Goal: Task Accomplishment & Management: Complete application form

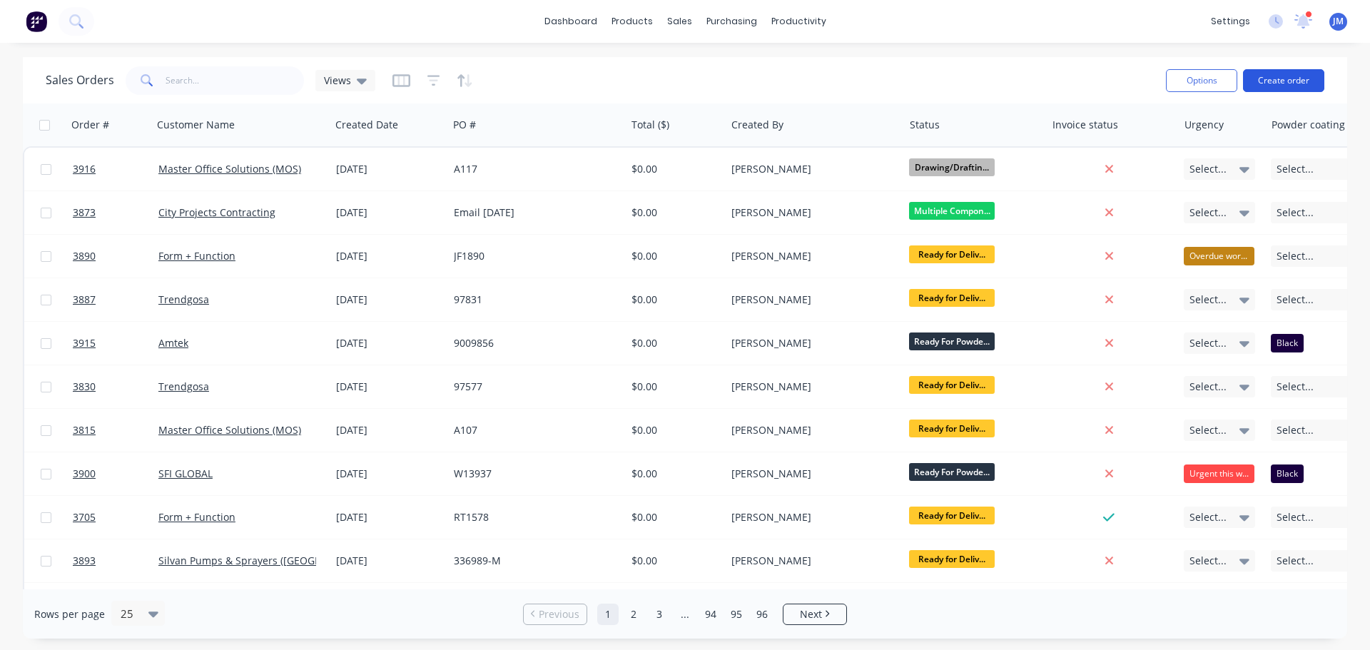
click at [1282, 81] on button "Create order" at bounding box center [1283, 80] width 81 height 23
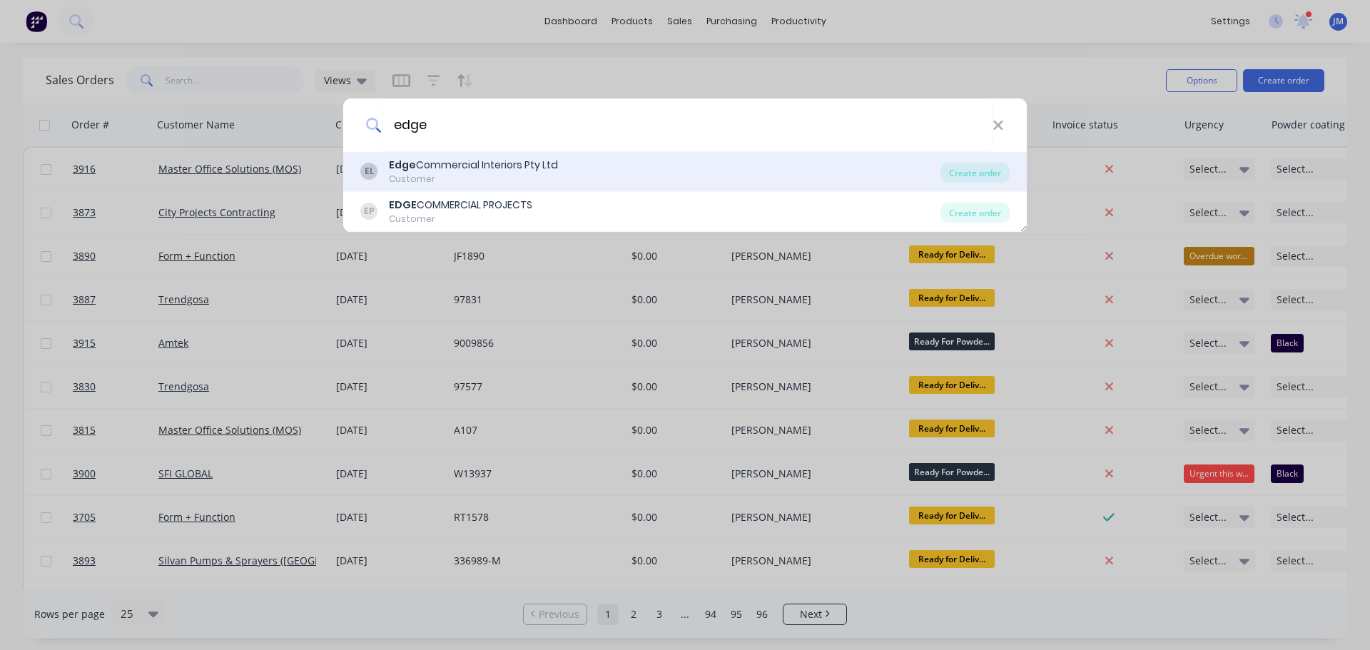
type input "edge"
click at [467, 159] on div "Edge Commercial Interiors Pty Ltd" at bounding box center [473, 165] width 169 height 15
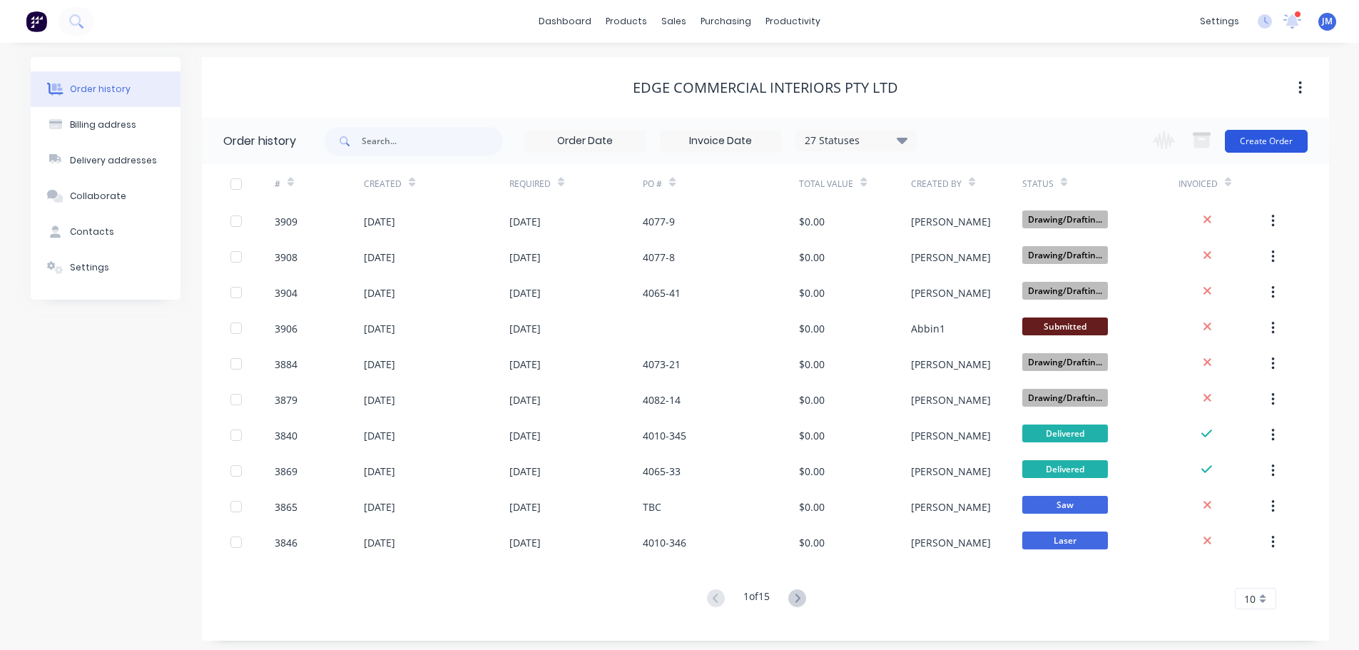
click at [1251, 143] on button "Create Order" at bounding box center [1266, 141] width 83 height 23
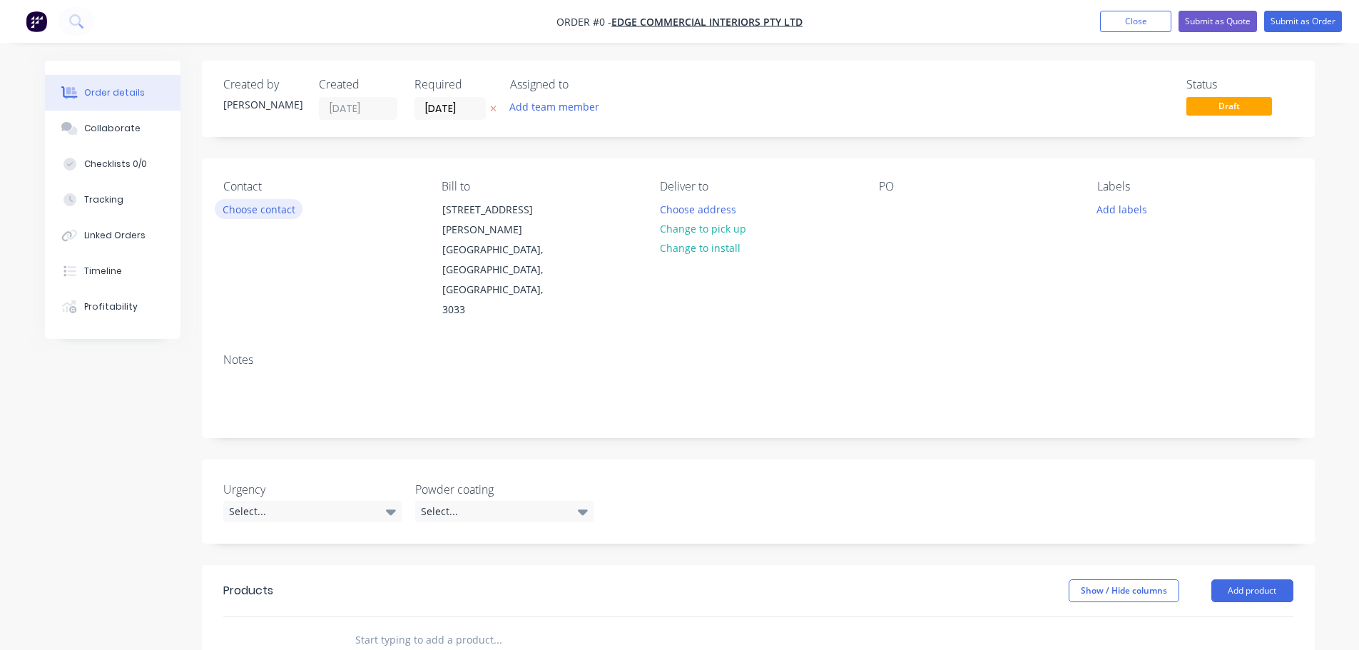
click at [257, 208] on button "Choose contact" at bounding box center [259, 208] width 88 height 19
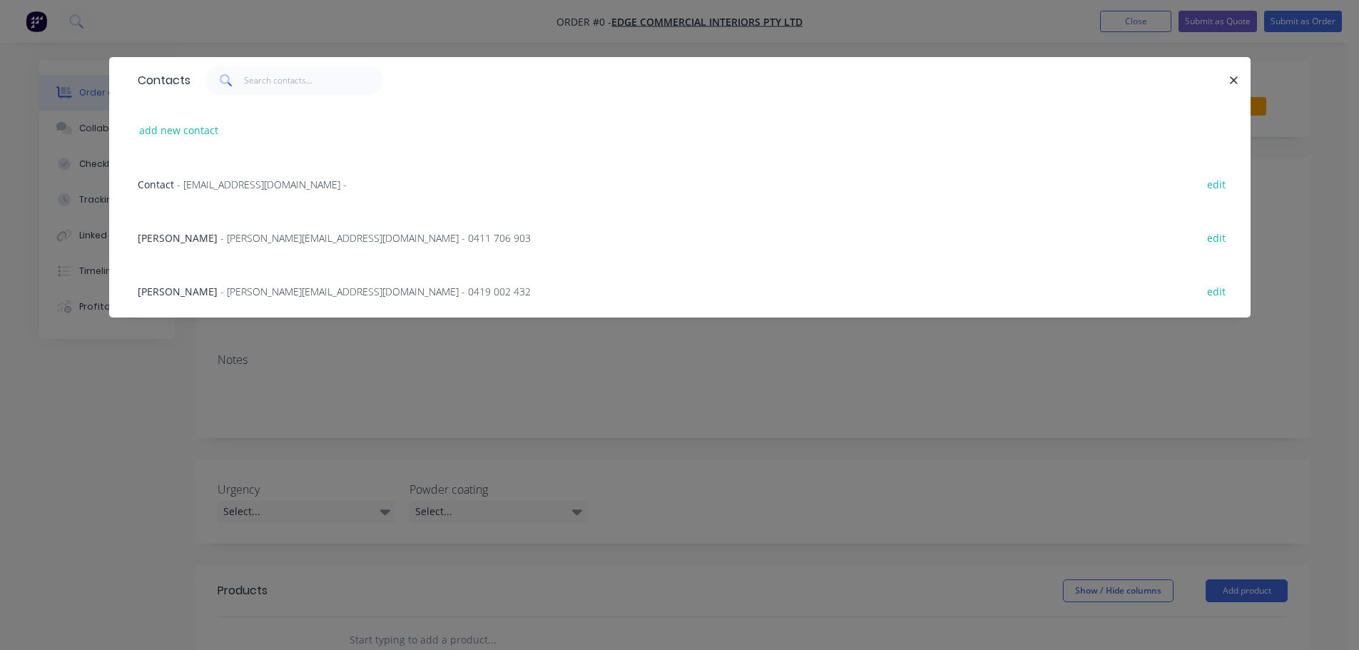
click at [230, 295] on span "- [PERSON_NAME][EMAIL_ADDRESS][DOMAIN_NAME] - 0419 002 432" at bounding box center [375, 292] width 310 height 14
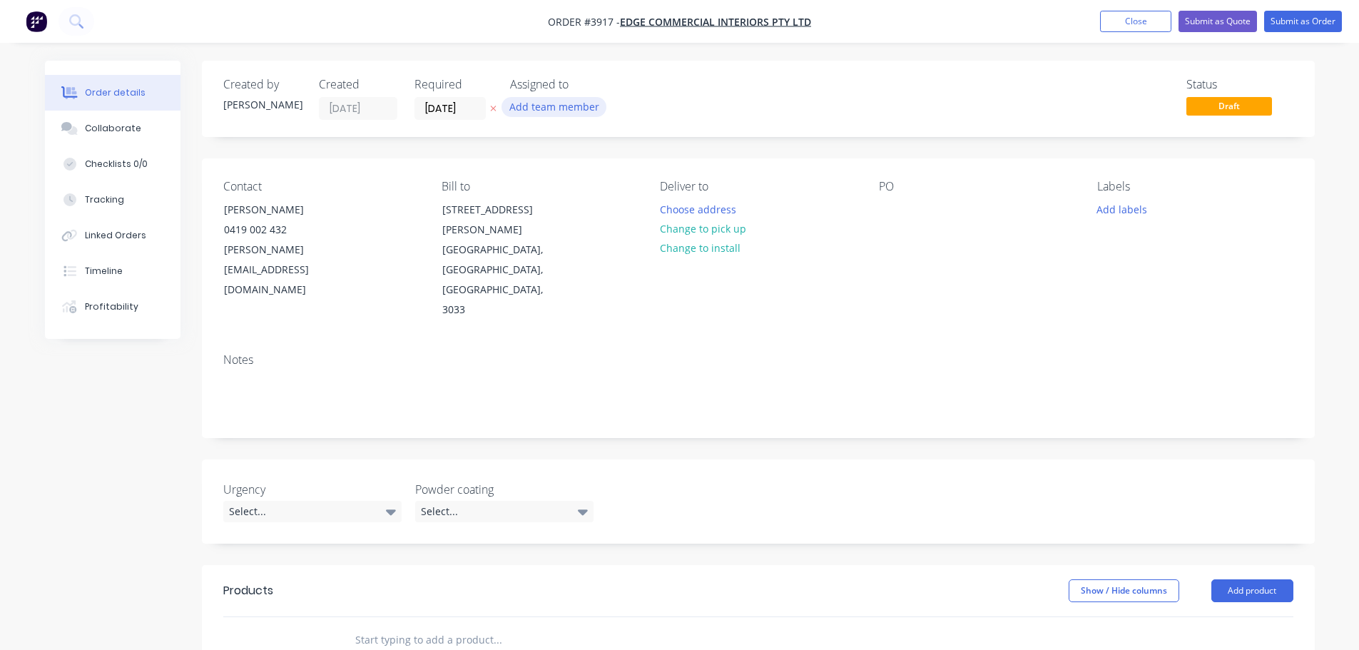
click at [533, 101] on button "Add team member" at bounding box center [554, 106] width 105 height 19
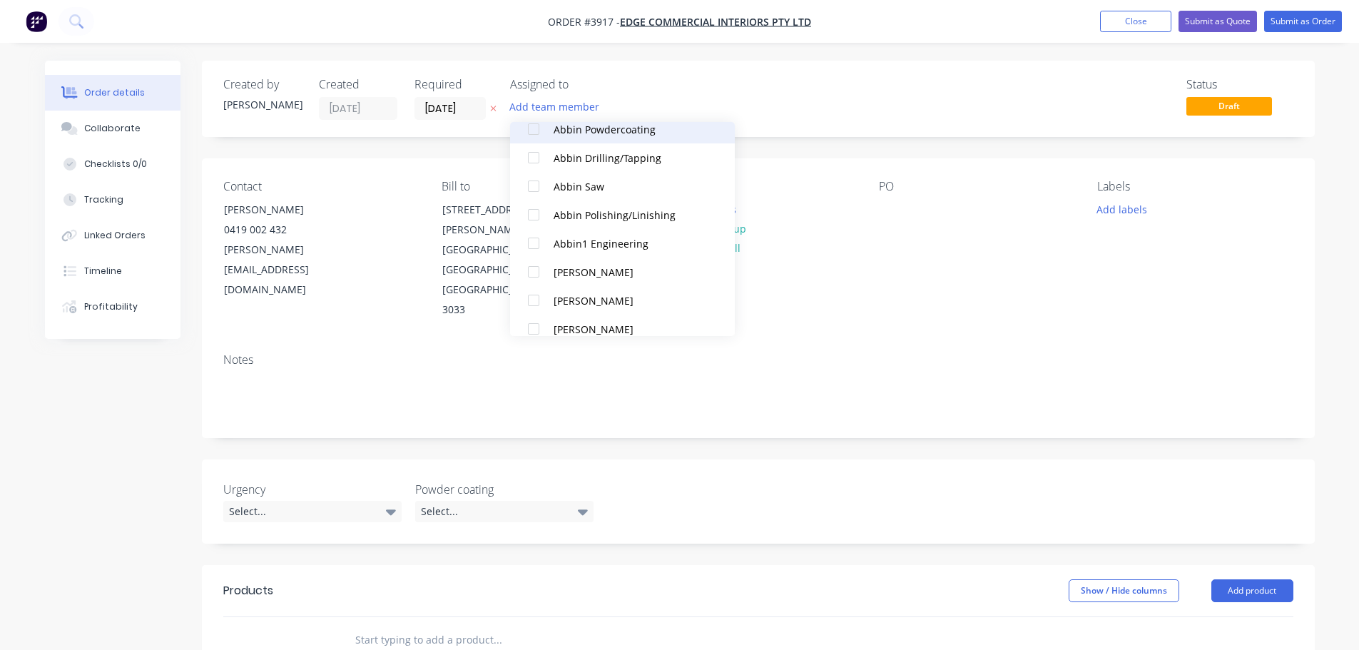
scroll to position [357, 0]
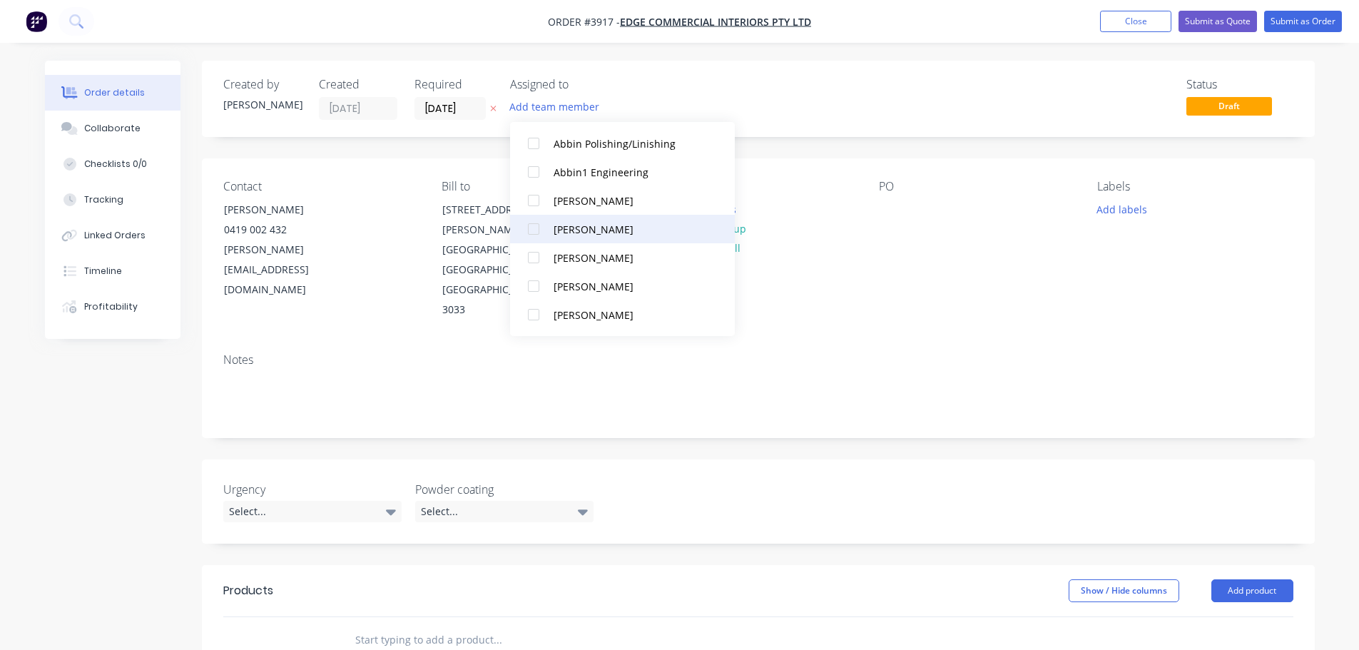
click at [536, 225] on div at bounding box center [533, 229] width 29 height 29
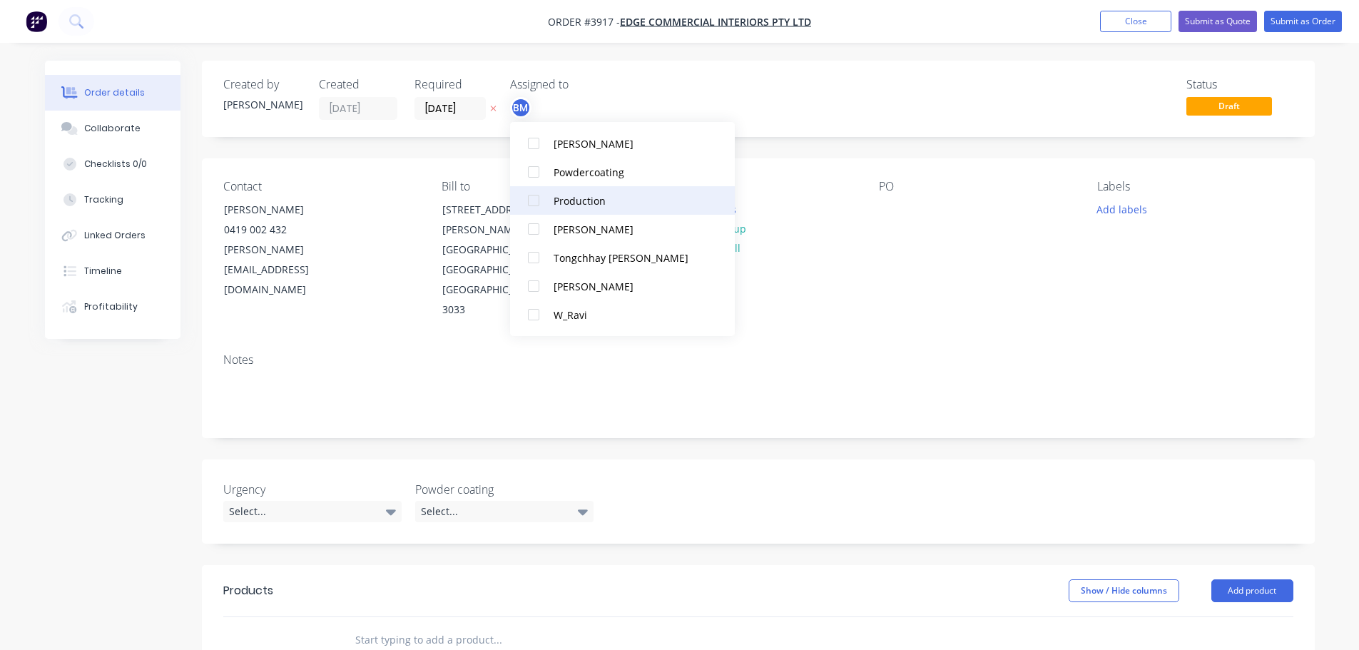
click at [532, 206] on div at bounding box center [533, 200] width 29 height 29
click at [908, 250] on div "PO" at bounding box center [976, 250] width 195 height 141
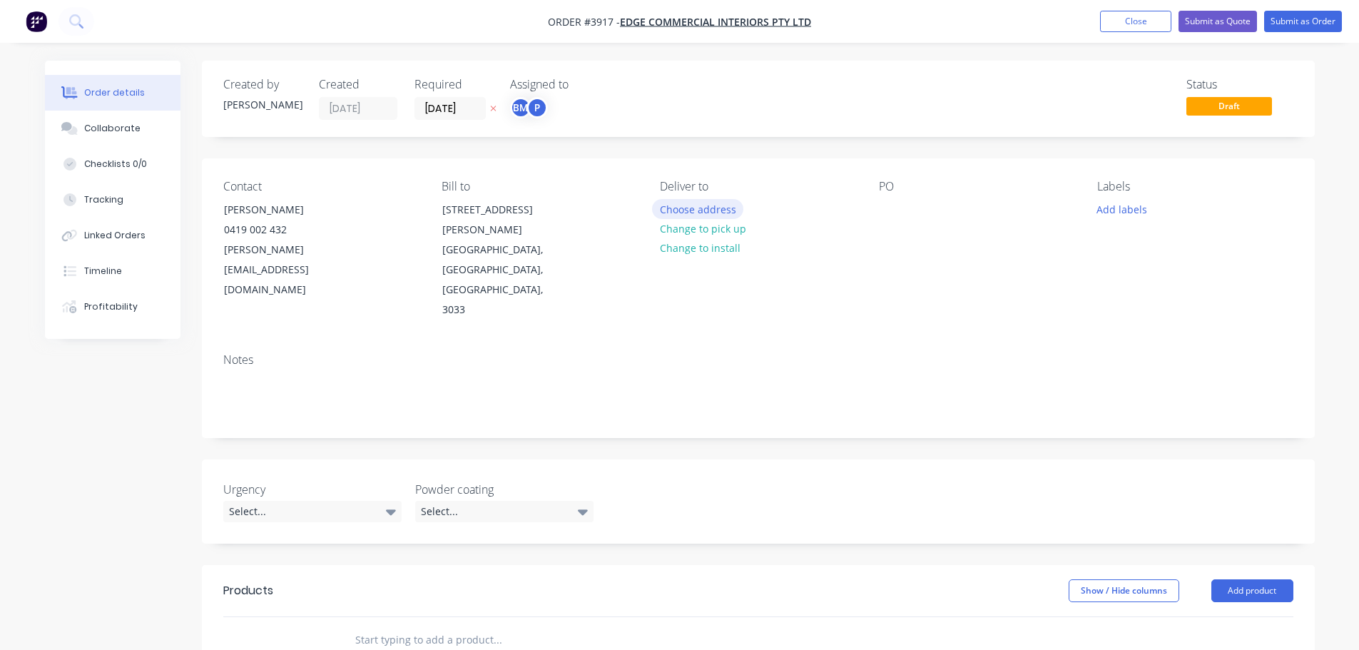
click at [699, 211] on button "Choose address" at bounding box center [697, 208] width 91 height 19
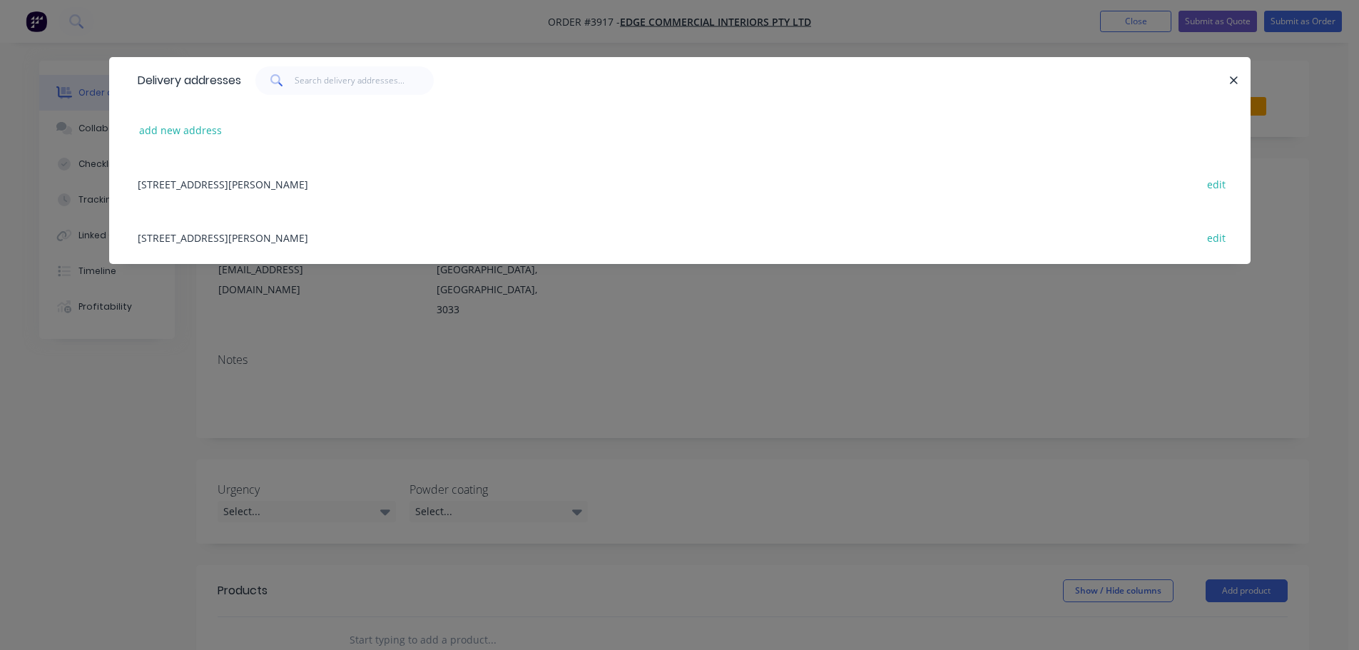
click at [295, 240] on div "[STREET_ADDRESS][PERSON_NAME] edit" at bounding box center [680, 237] width 1099 height 54
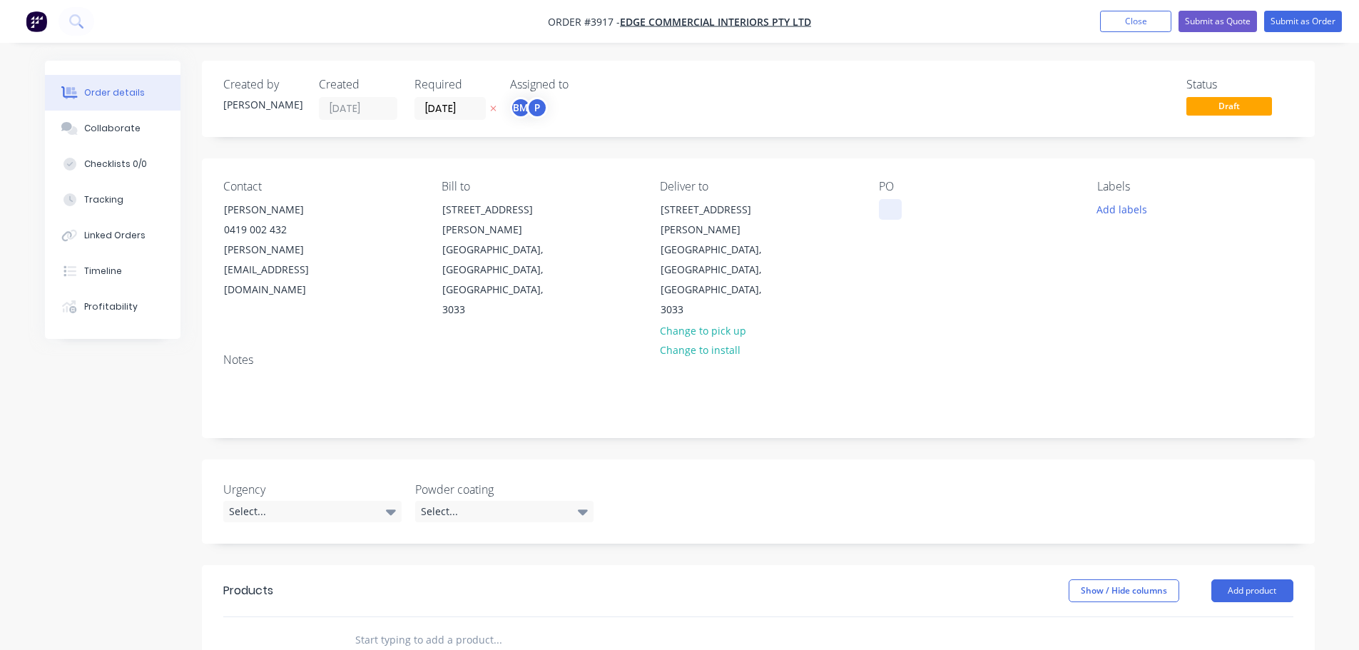
click at [884, 204] on div at bounding box center [890, 209] width 23 height 21
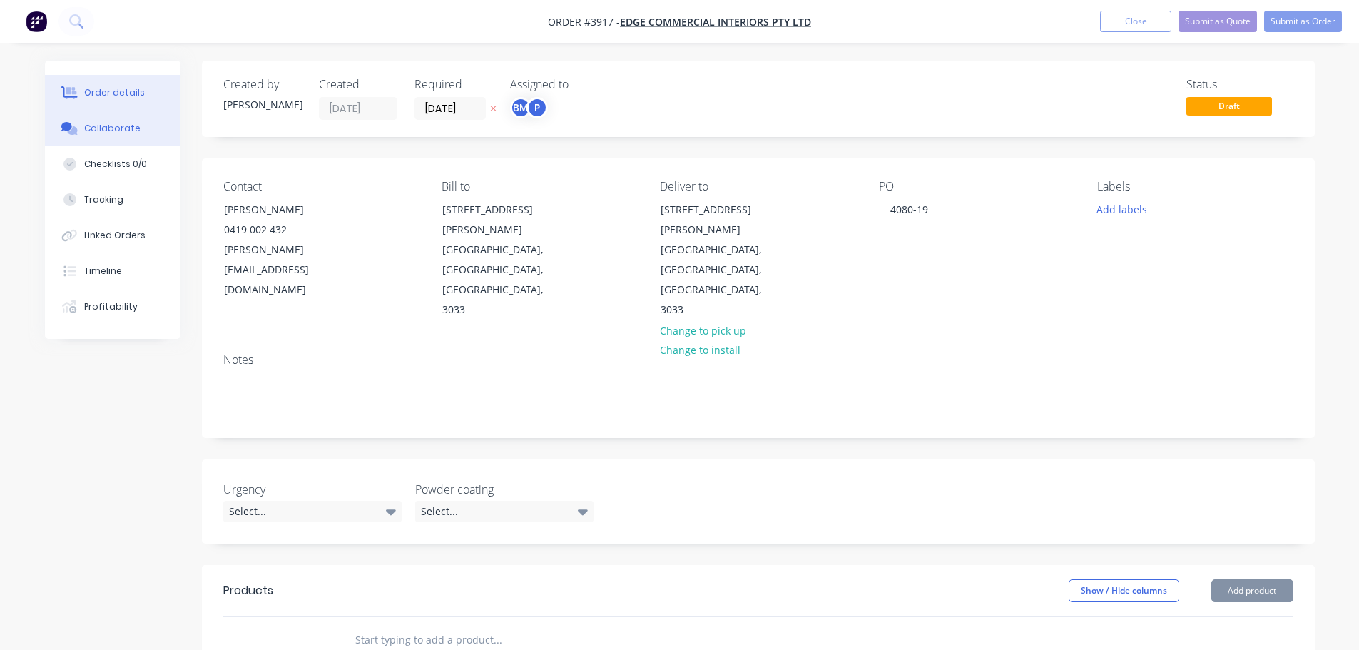
click at [123, 121] on button "Collaborate" at bounding box center [113, 129] width 136 height 36
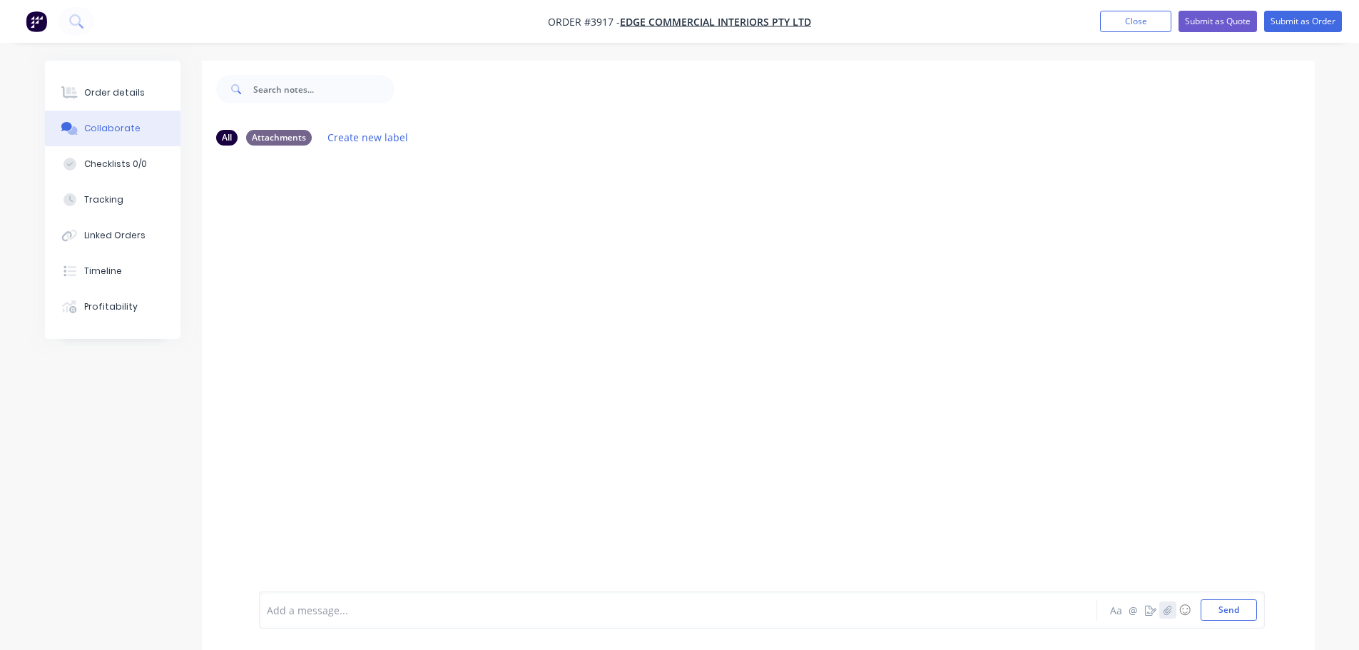
click at [1165, 608] on icon "button" at bounding box center [1167, 610] width 9 height 10
click at [1212, 613] on button "Send" at bounding box center [1229, 609] width 56 height 21
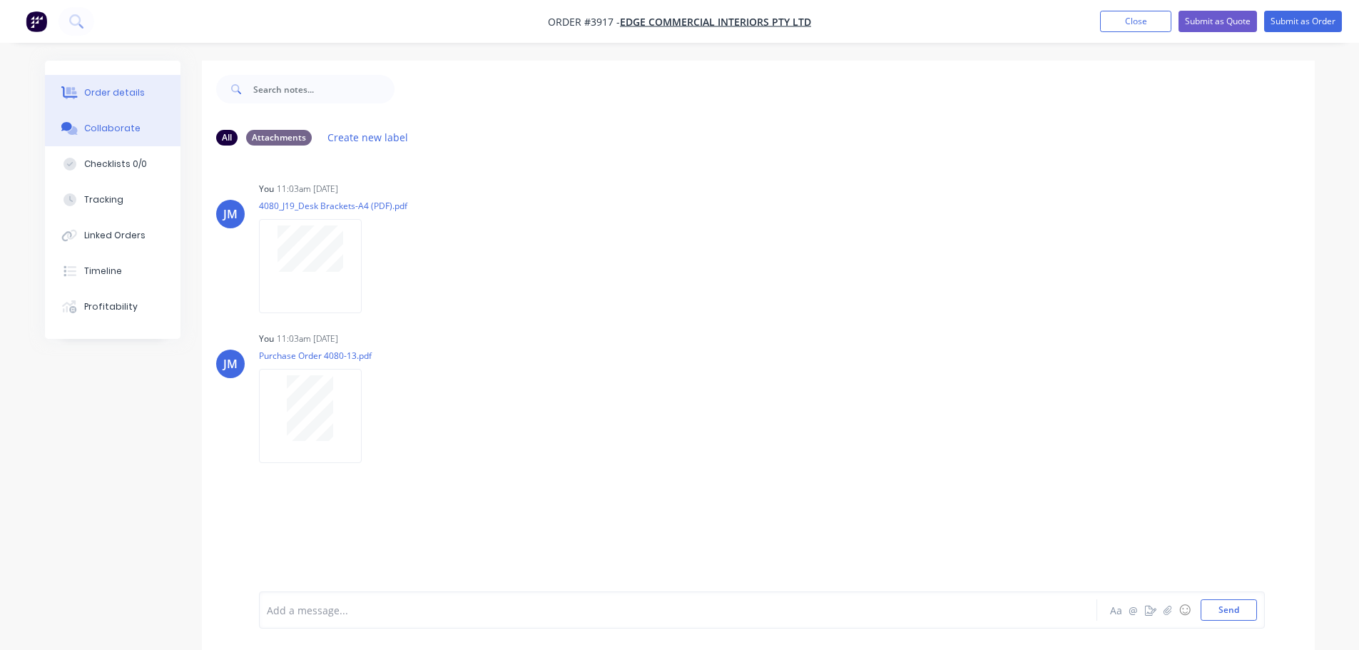
click at [108, 92] on div "Order details" at bounding box center [114, 92] width 61 height 13
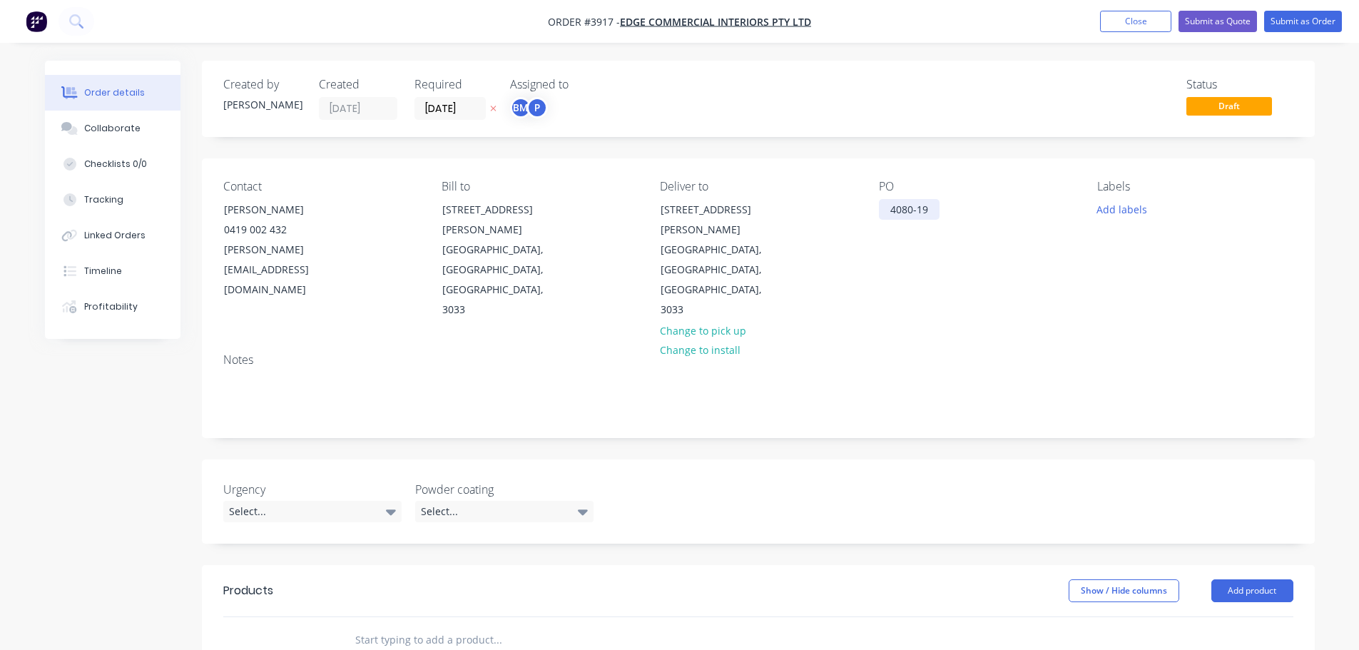
click at [936, 218] on div "4080-19" at bounding box center [909, 209] width 61 height 21
click at [1139, 14] on button "Close" at bounding box center [1135, 21] width 71 height 21
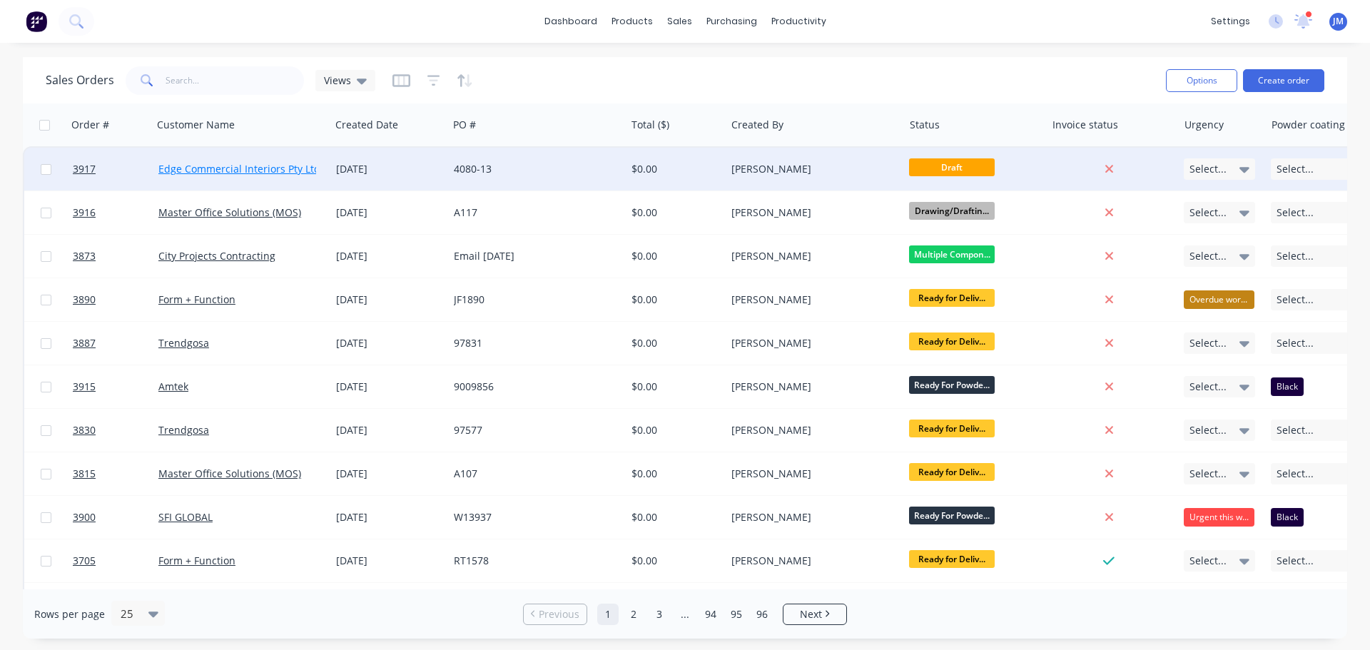
click at [229, 174] on link "Edge Commercial Interiors Pty Ltd" at bounding box center [239, 169] width 162 height 14
